Goal: Task Accomplishment & Management: Manage account settings

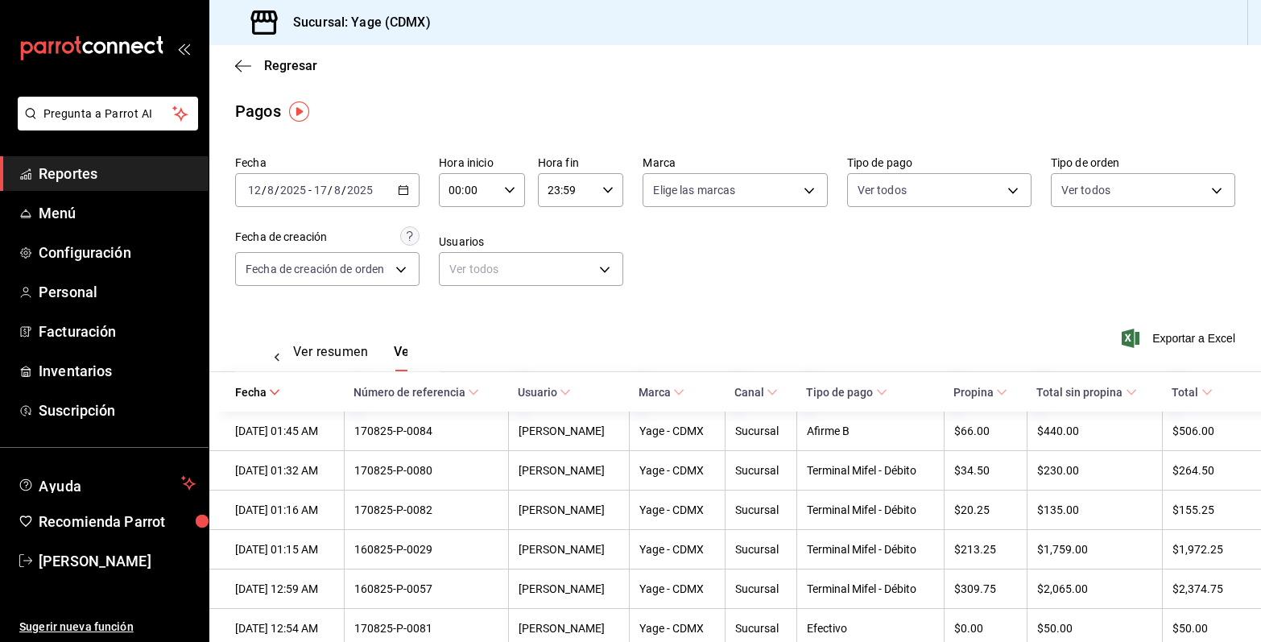
scroll to position [0, 47]
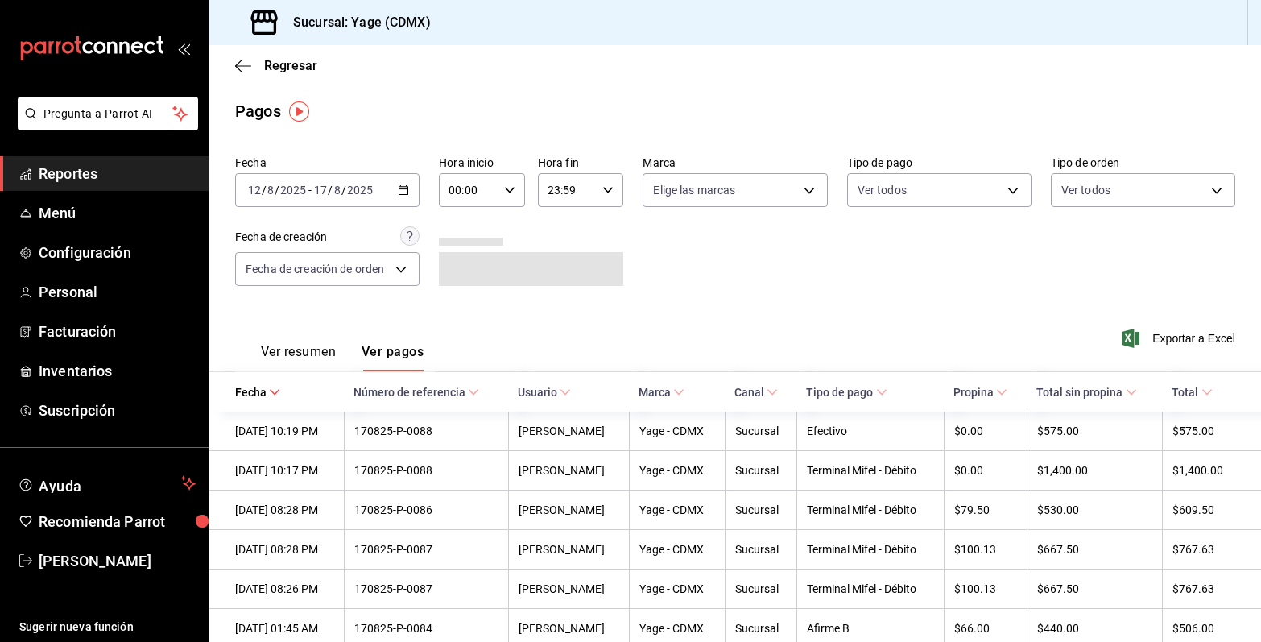
click at [403, 184] on icon "button" at bounding box center [403, 189] width 11 height 11
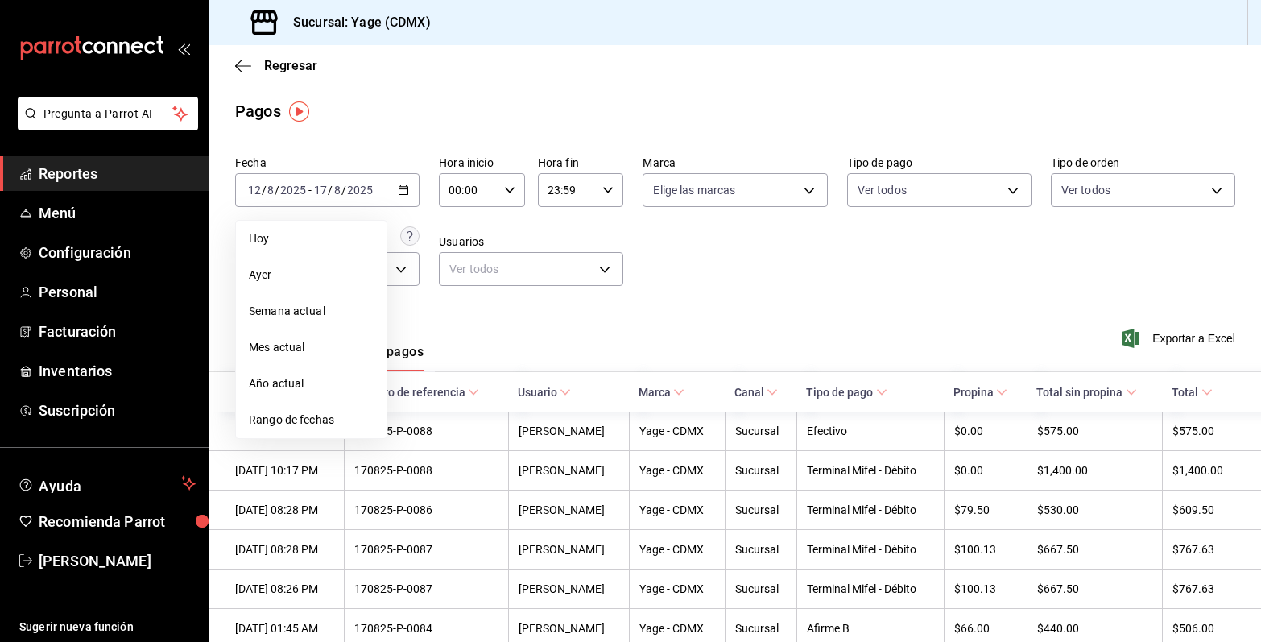
click at [302, 413] on span "Rango de fechas" at bounding box center [311, 419] width 125 height 17
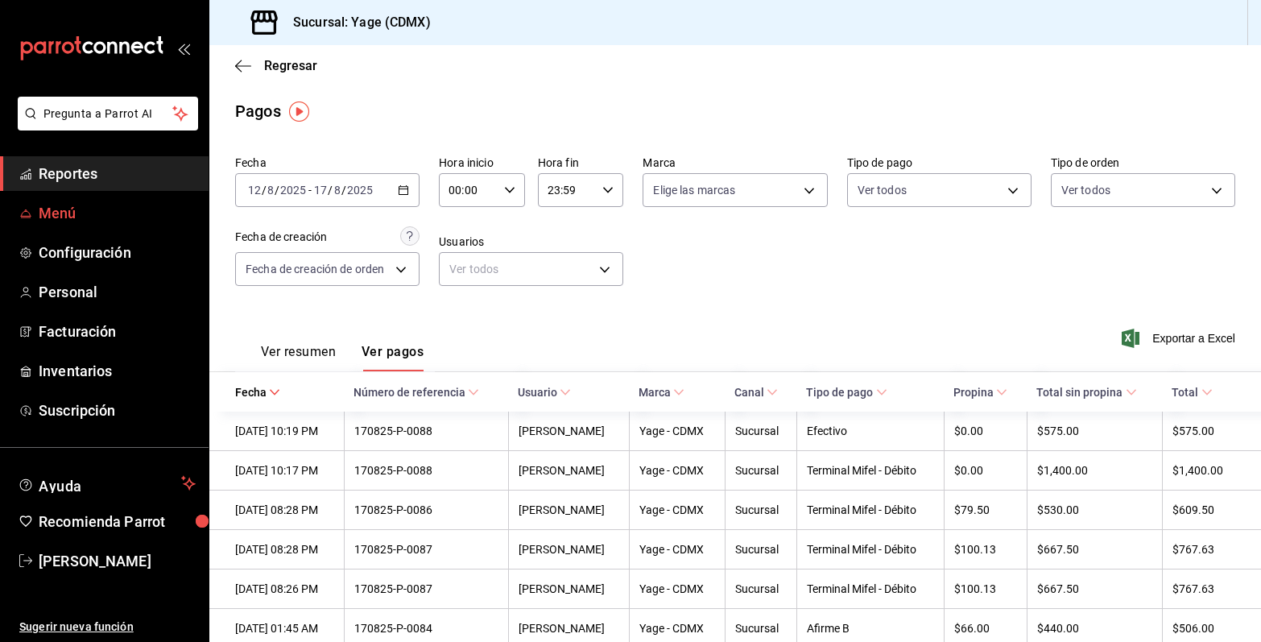
click at [105, 209] on span "Menú" at bounding box center [117, 213] width 157 height 22
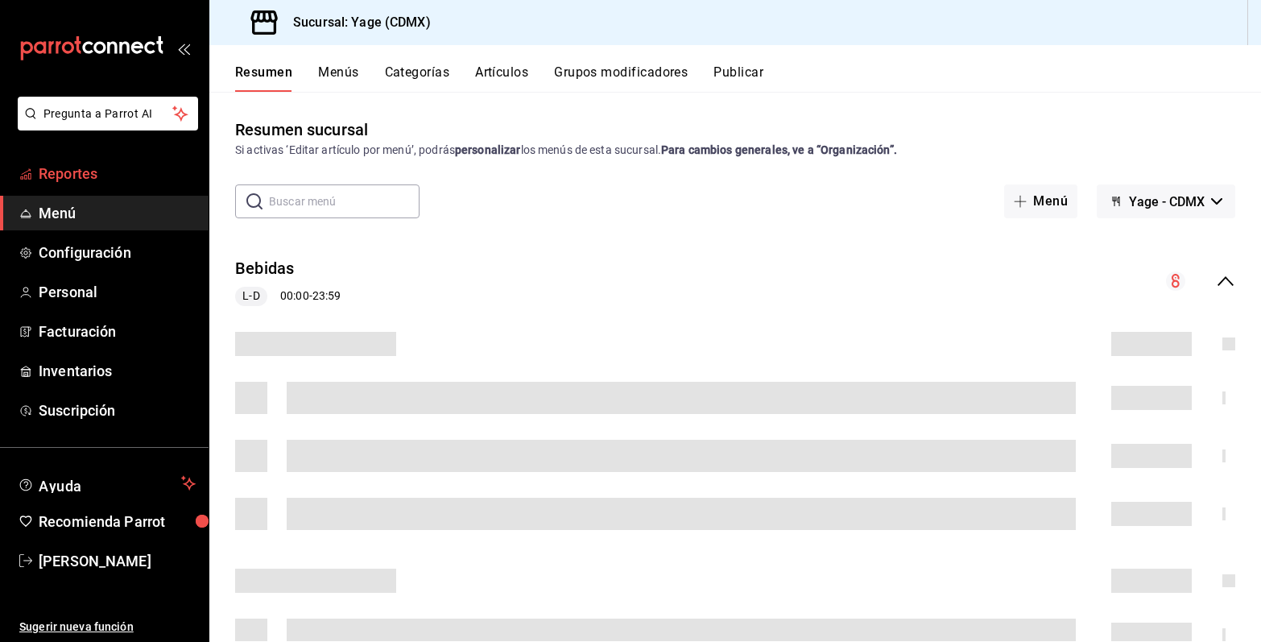
click at [117, 167] on span "Reportes" at bounding box center [117, 174] width 157 height 22
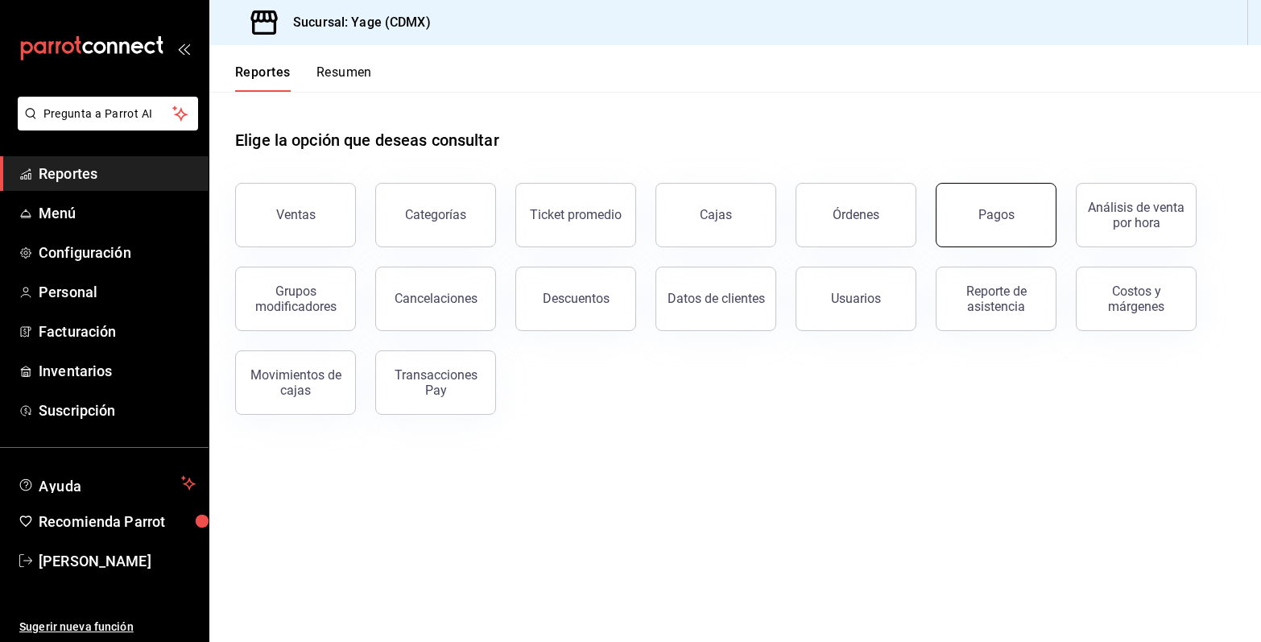
click at [1000, 208] on div "Pagos" at bounding box center [996, 214] width 36 height 15
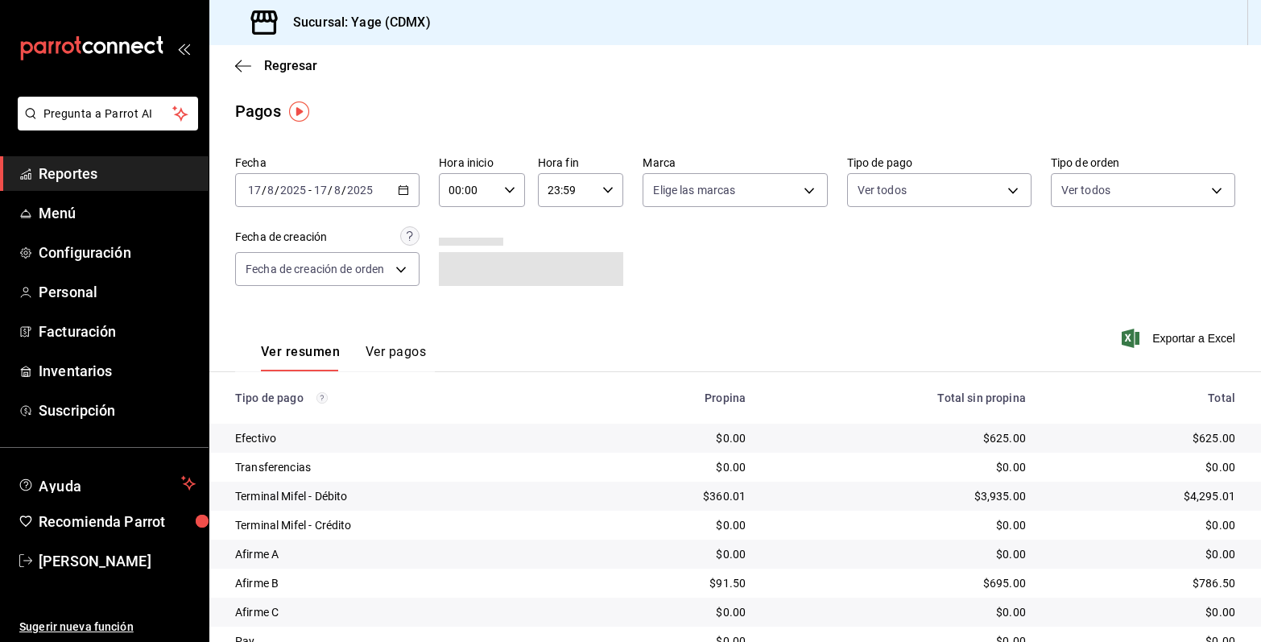
click at [406, 185] on icon "button" at bounding box center [403, 189] width 11 height 11
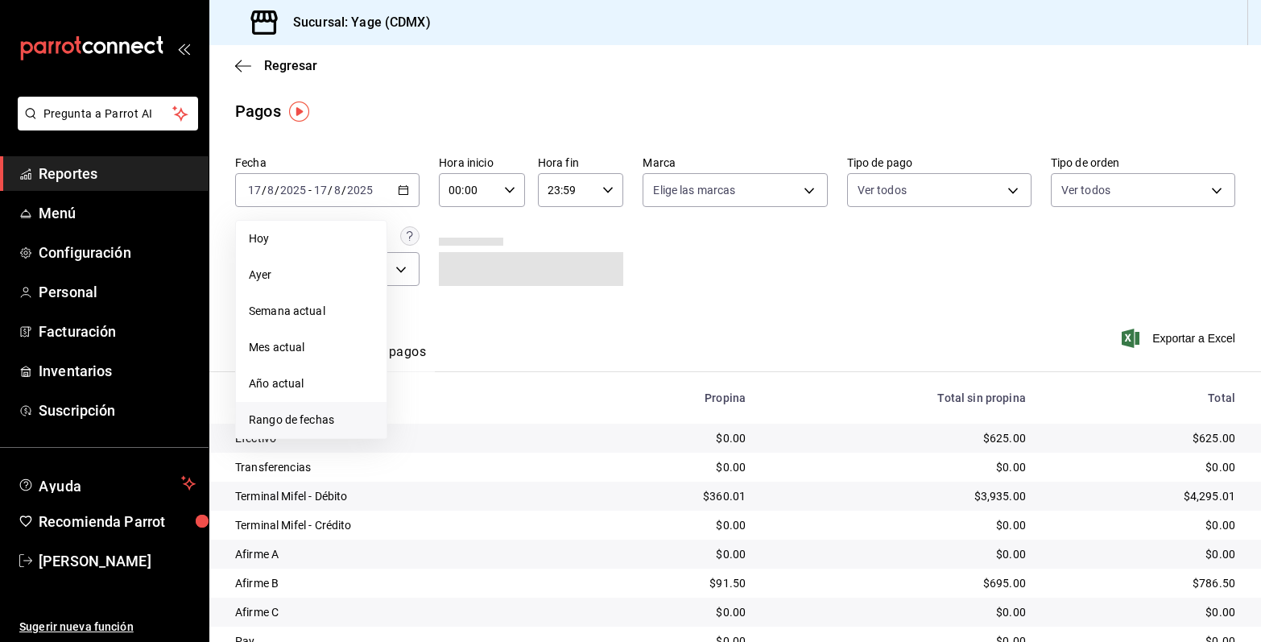
click at [347, 417] on span "Rango de fechas" at bounding box center [311, 419] width 125 height 17
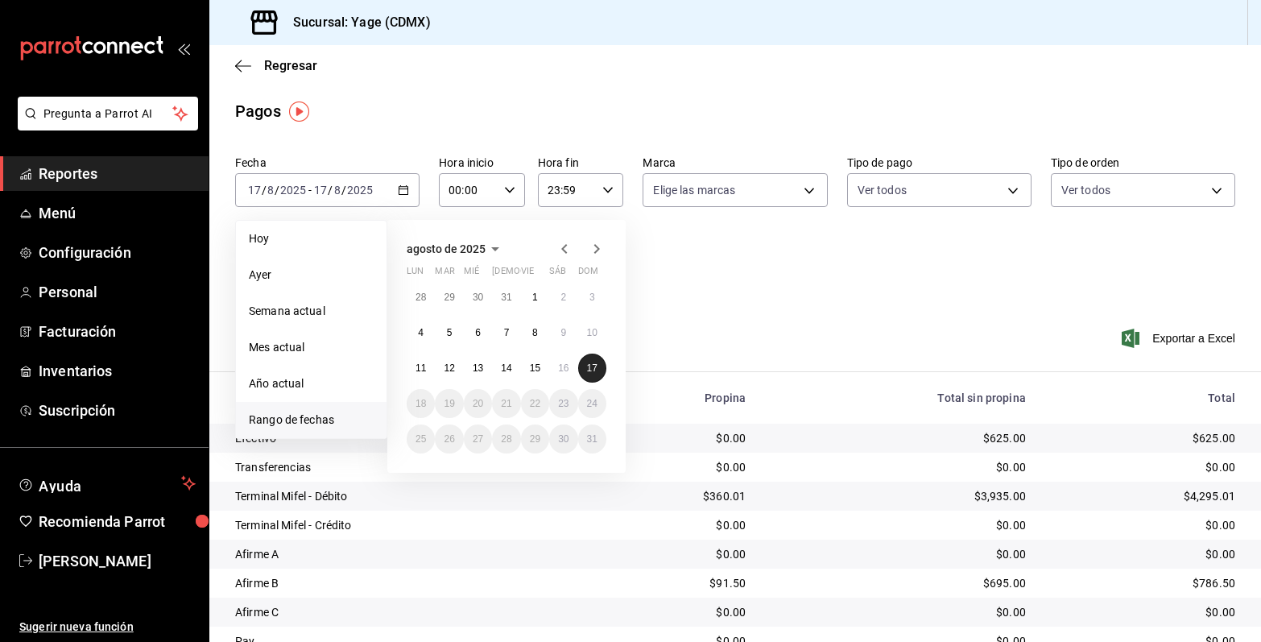
click at [600, 371] on button "17" at bounding box center [592, 367] width 28 height 29
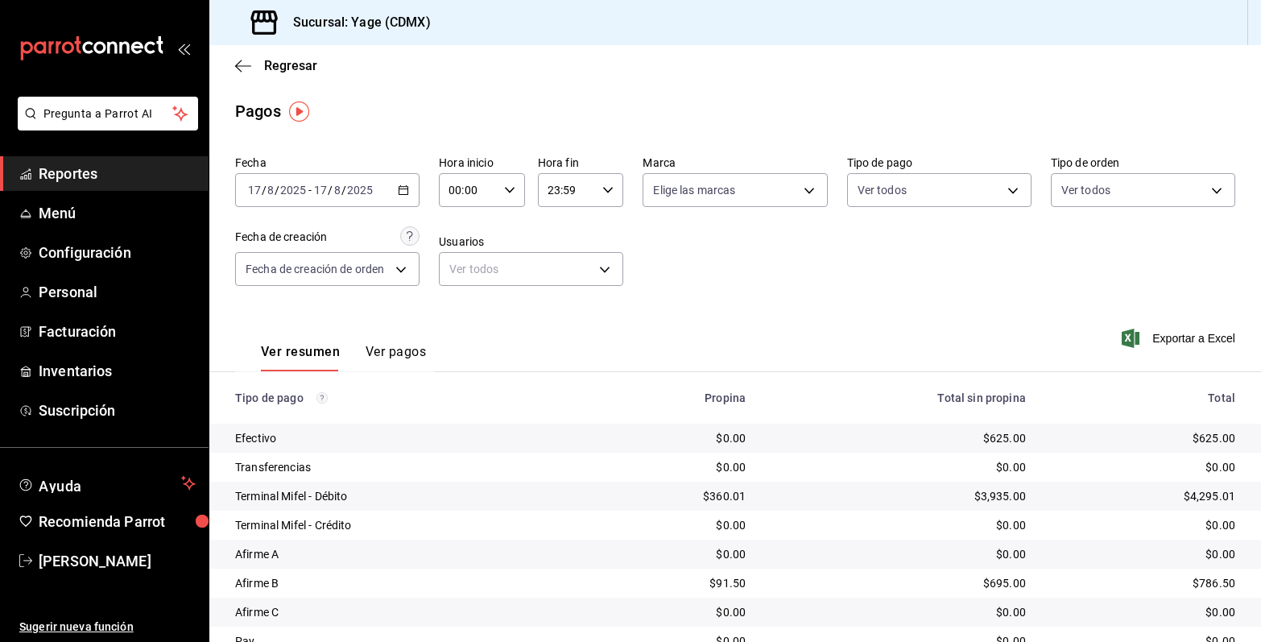
click at [399, 348] on button "Ver pagos" at bounding box center [395, 357] width 60 height 27
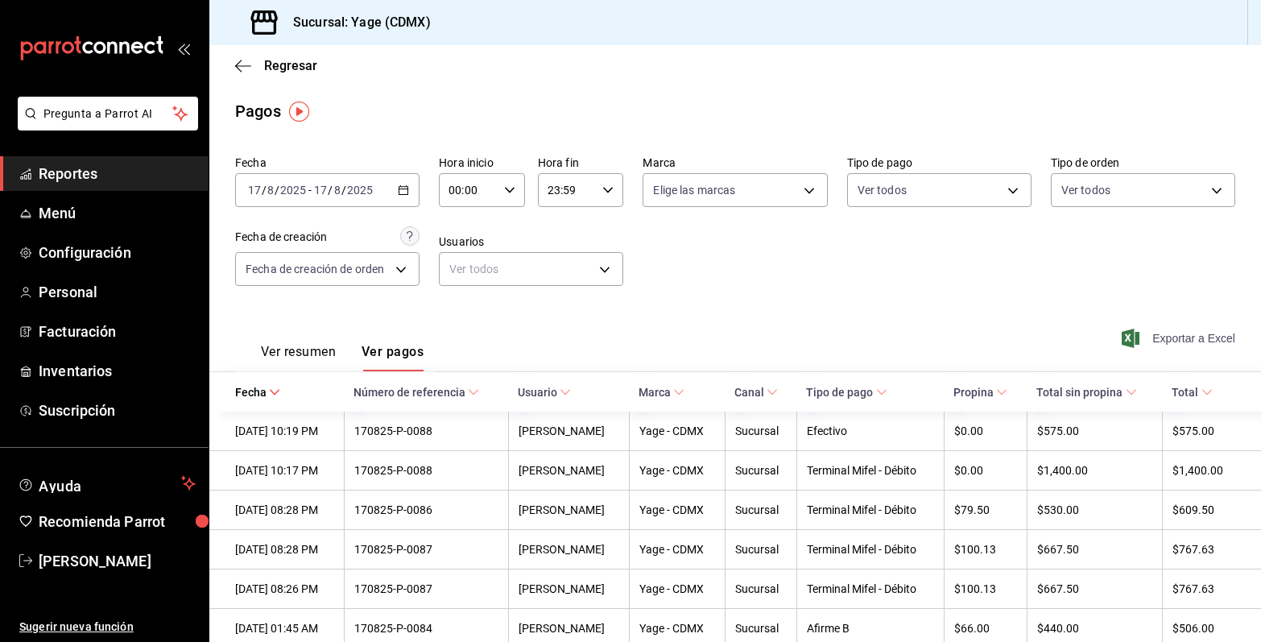
click at [1167, 340] on span "Exportar a Excel" at bounding box center [1180, 337] width 110 height 19
click at [120, 179] on span "Reportes" at bounding box center [117, 174] width 157 height 22
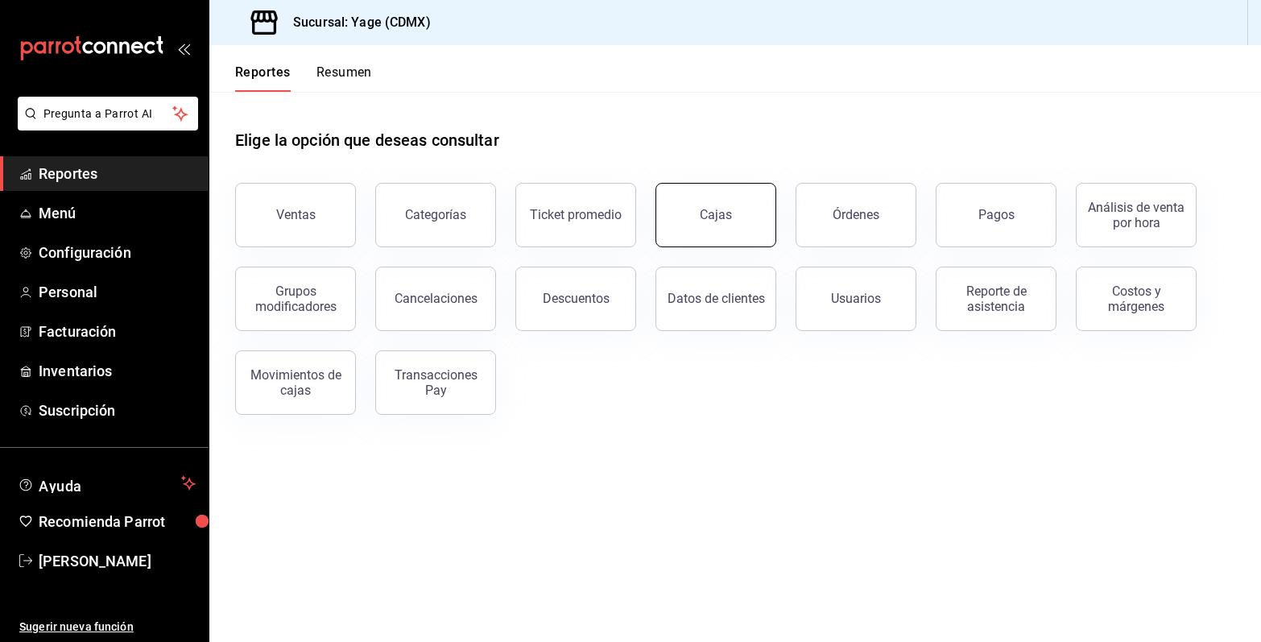
click at [717, 214] on div "Cajas" at bounding box center [716, 214] width 32 height 15
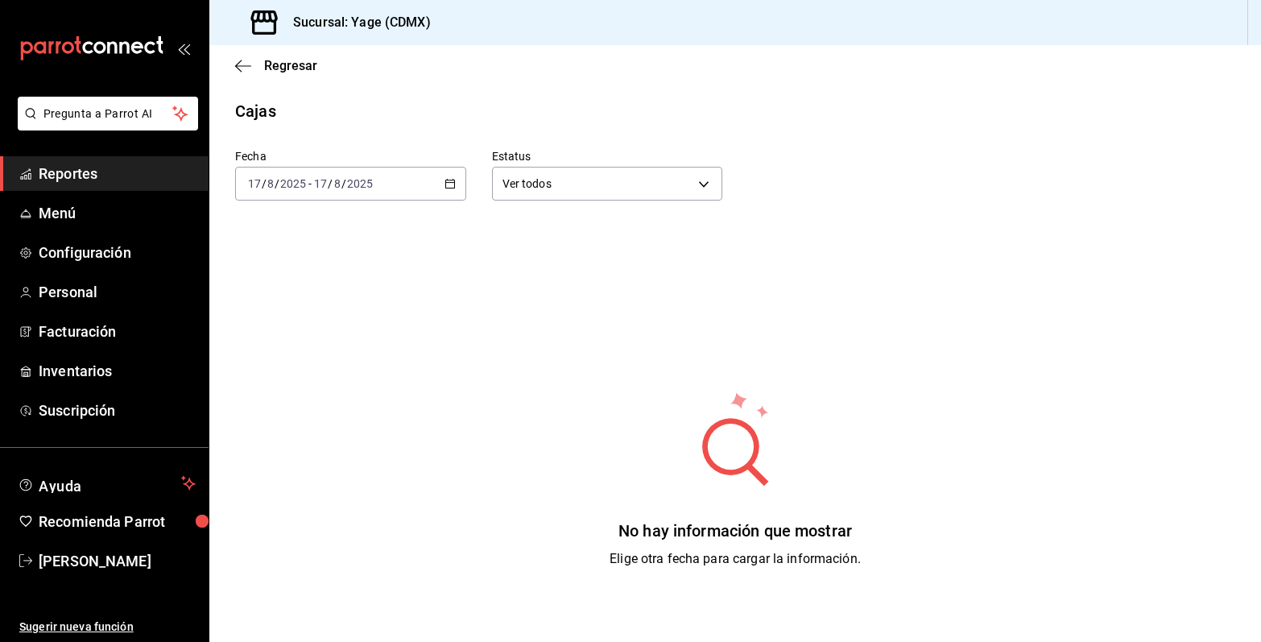
click at [444, 191] on div "[DATE] [DATE] - [DATE] [DATE]" at bounding box center [350, 184] width 231 height 34
click at [305, 261] on span "Ayer" at bounding box center [311, 268] width 125 height 17
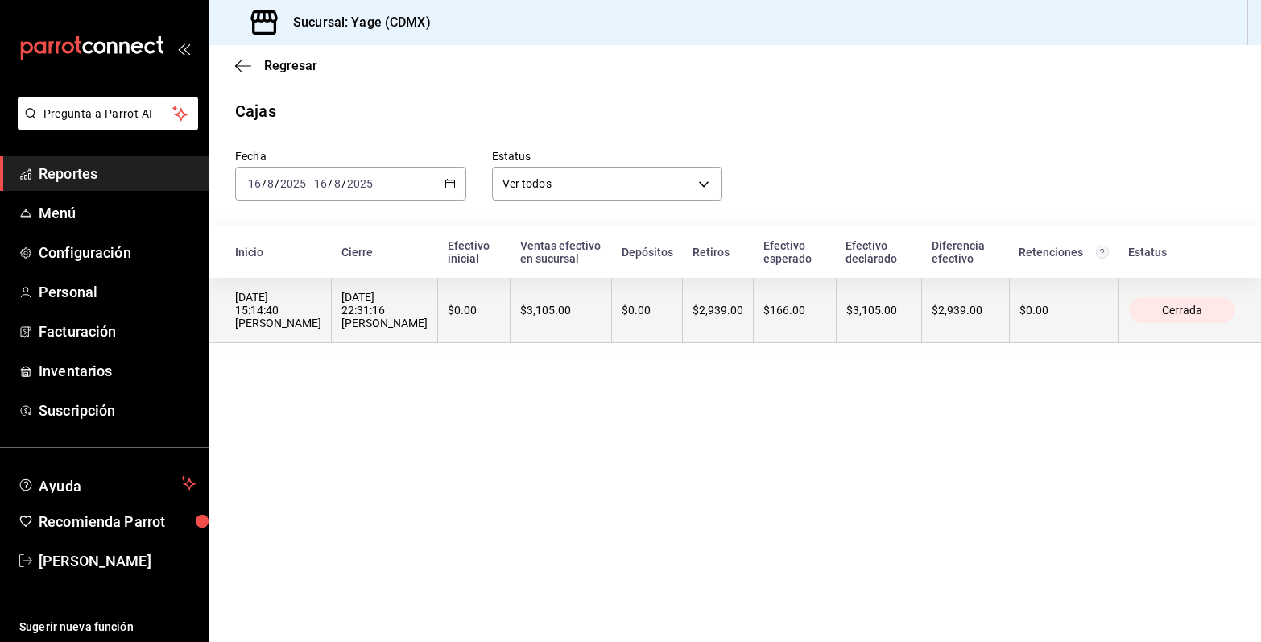
click at [350, 308] on div "[DATE] 22:31:16 [PERSON_NAME]" at bounding box center [384, 310] width 86 height 39
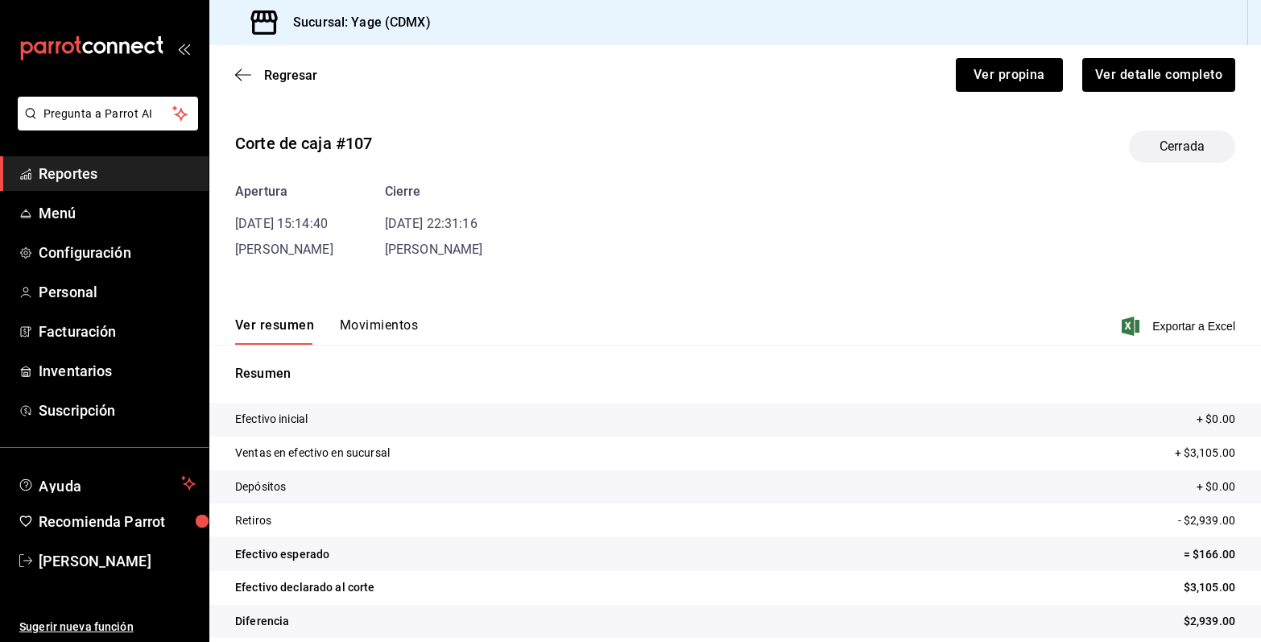
click at [384, 321] on button "Movimientos" at bounding box center [379, 330] width 78 height 27
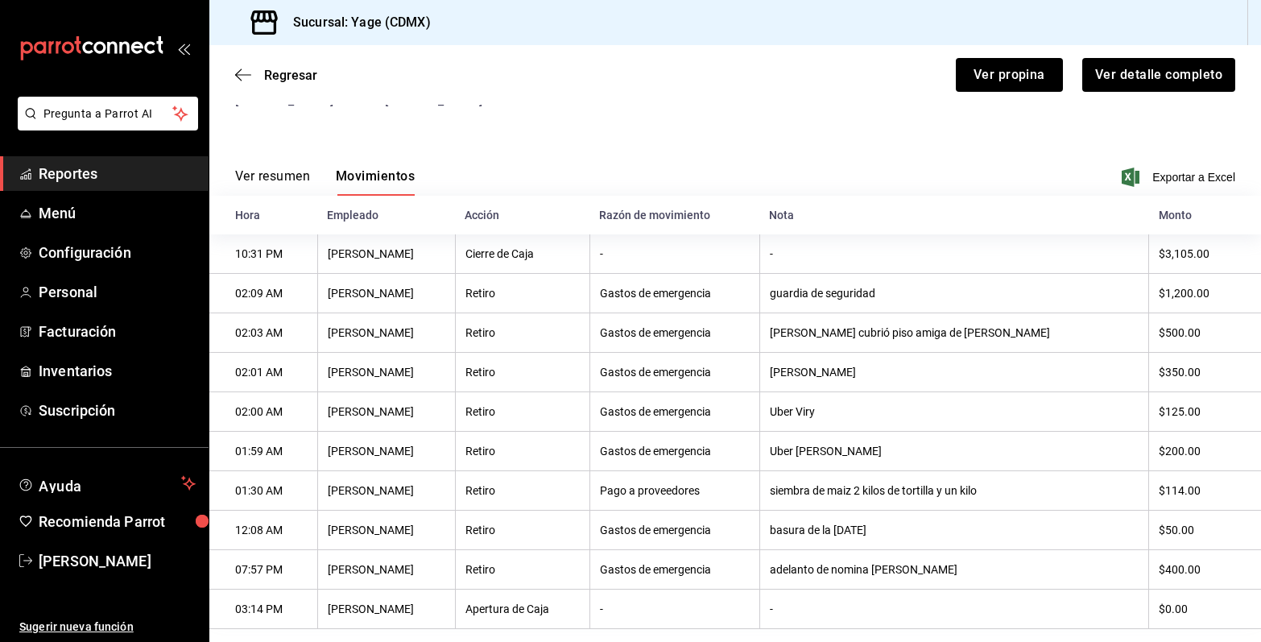
scroll to position [179, 0]
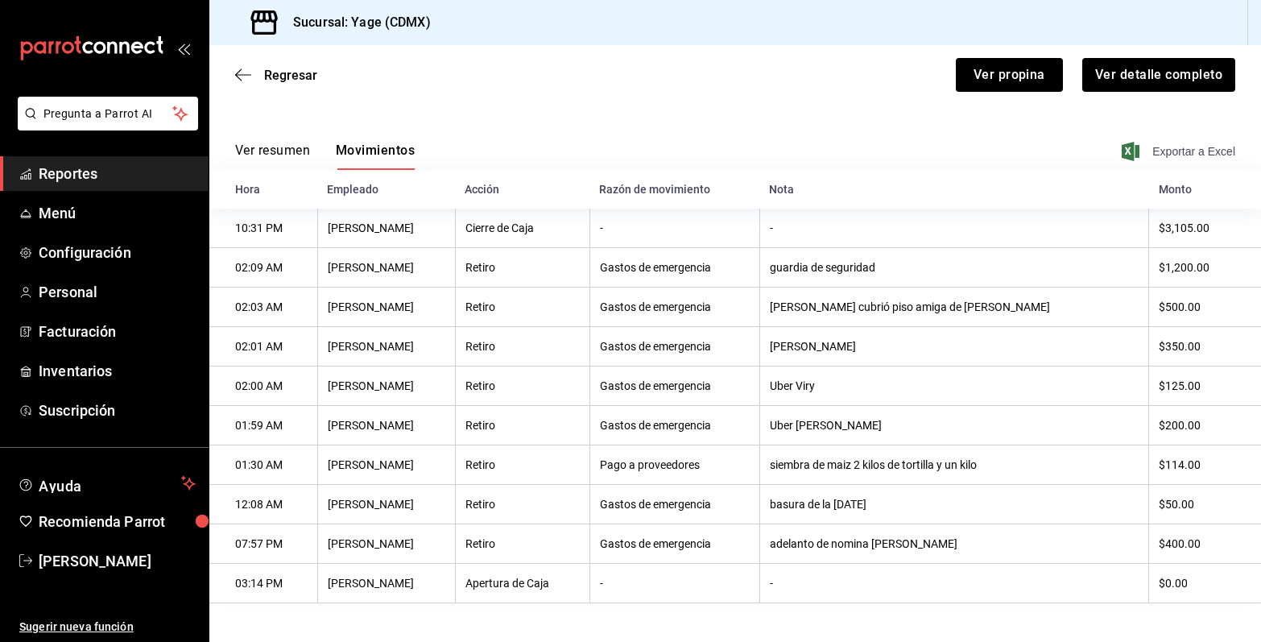
click at [1137, 148] on icon "button" at bounding box center [1130, 151] width 18 height 19
